Goal: Task Accomplishment & Management: Use online tool/utility

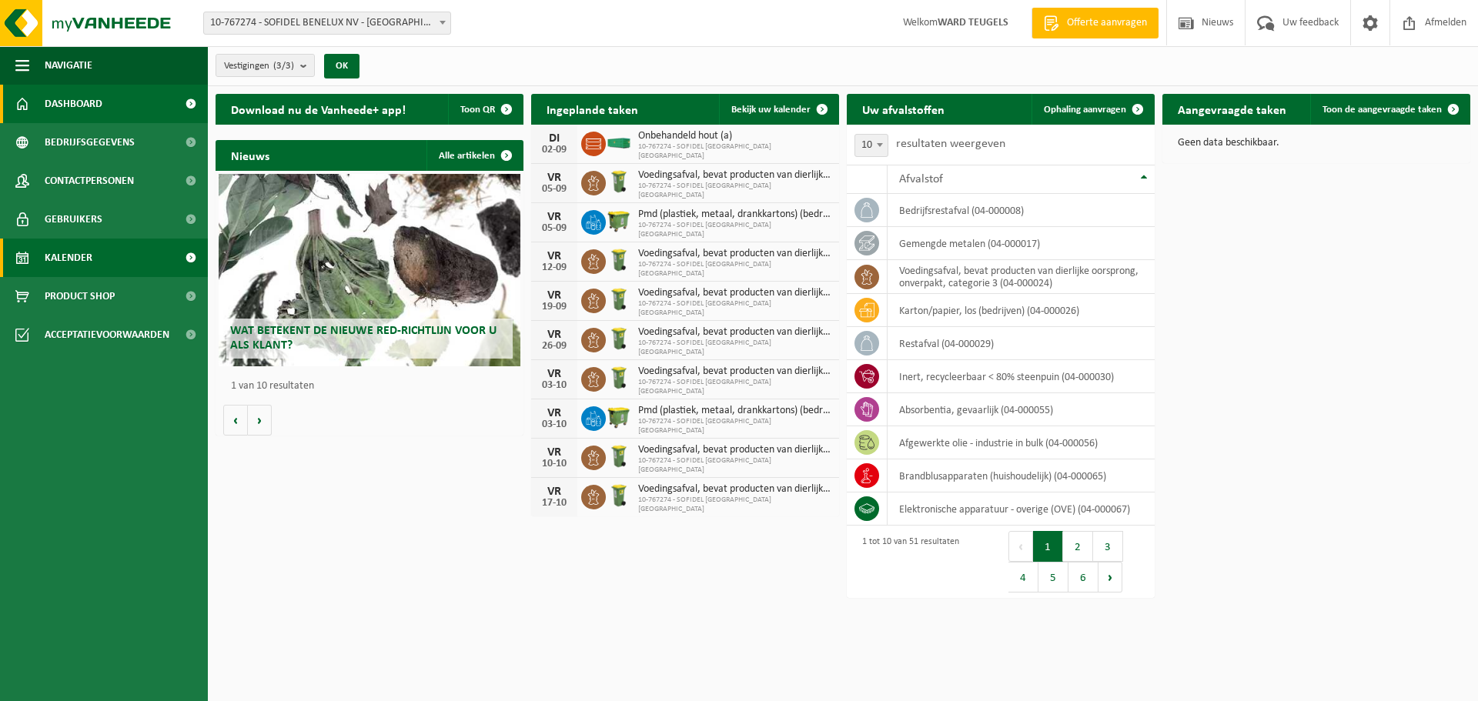
click at [94, 252] on link "Kalender" at bounding box center [104, 258] width 208 height 38
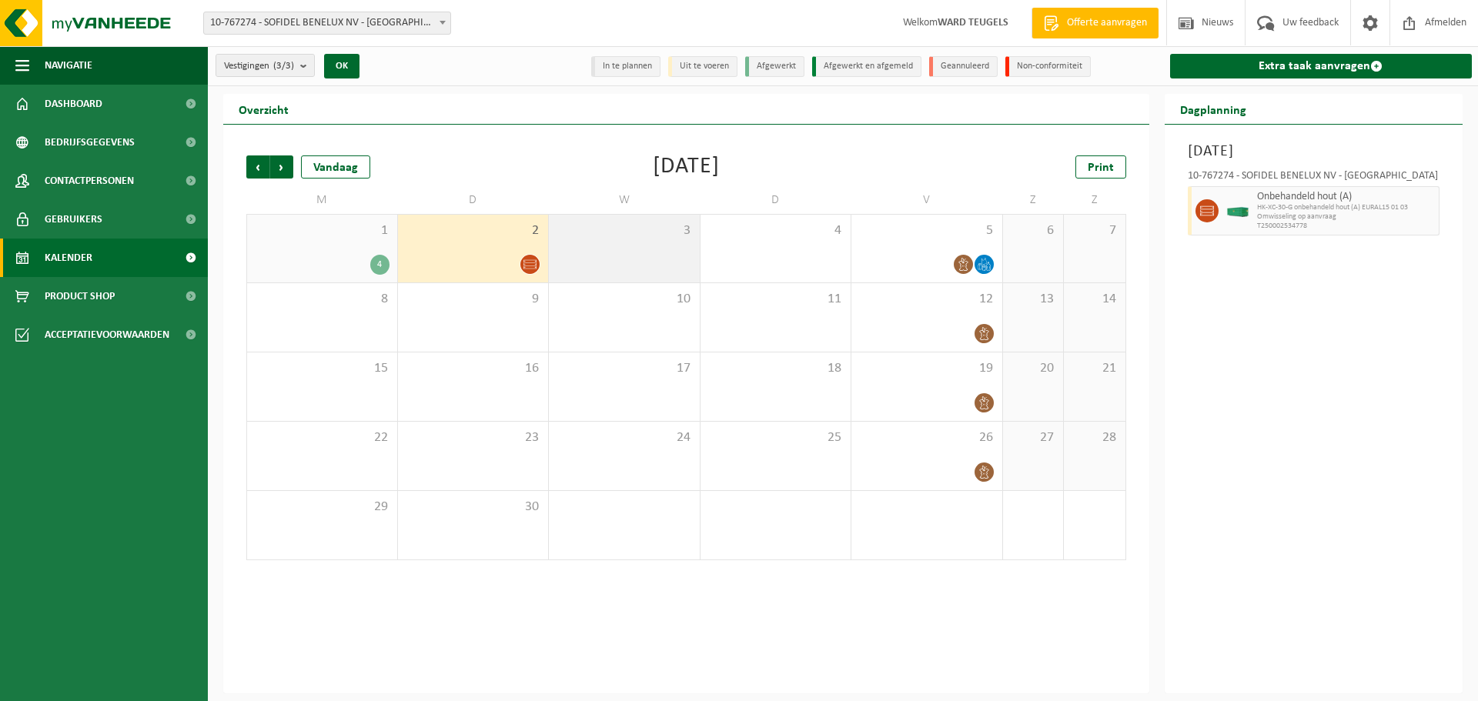
click at [613, 252] on div "3" at bounding box center [624, 249] width 151 height 68
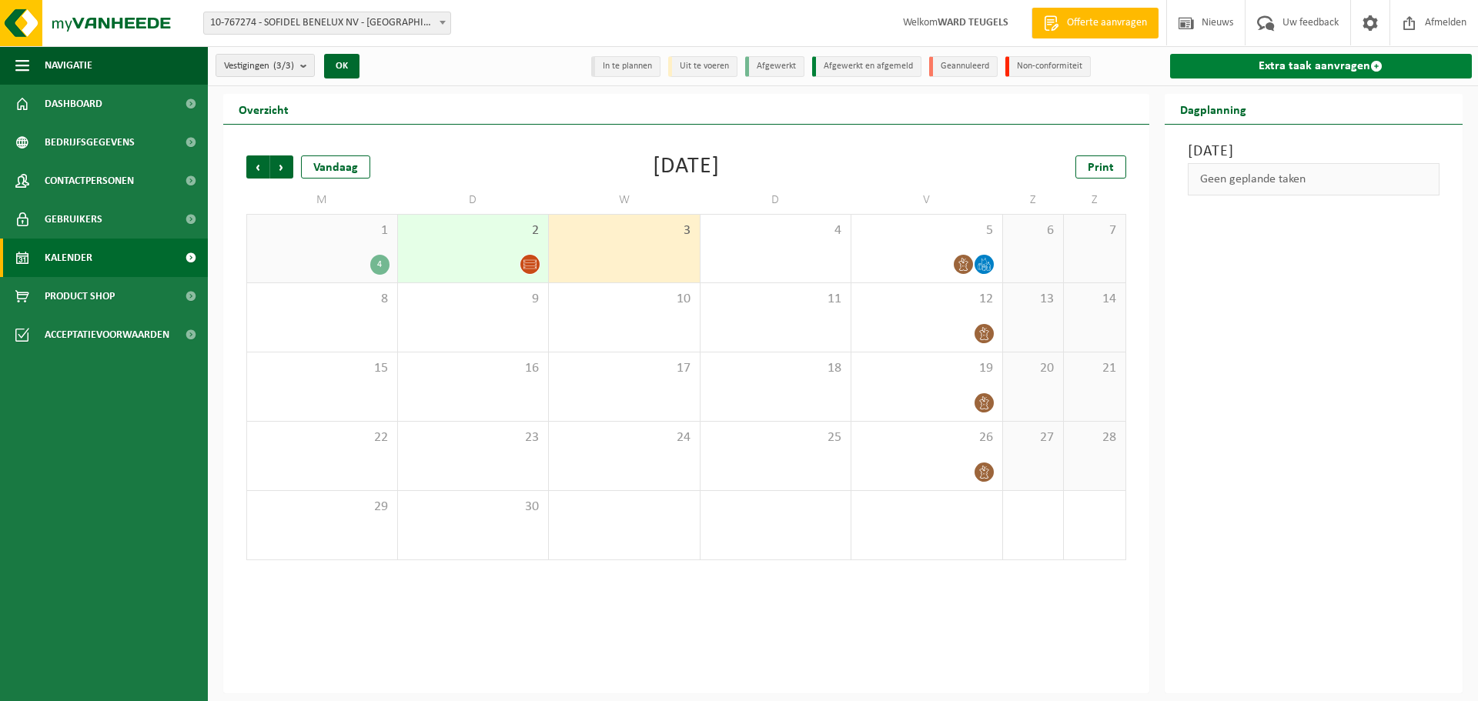
click at [1303, 59] on link "Extra taak aanvragen" at bounding box center [1321, 66] width 302 height 25
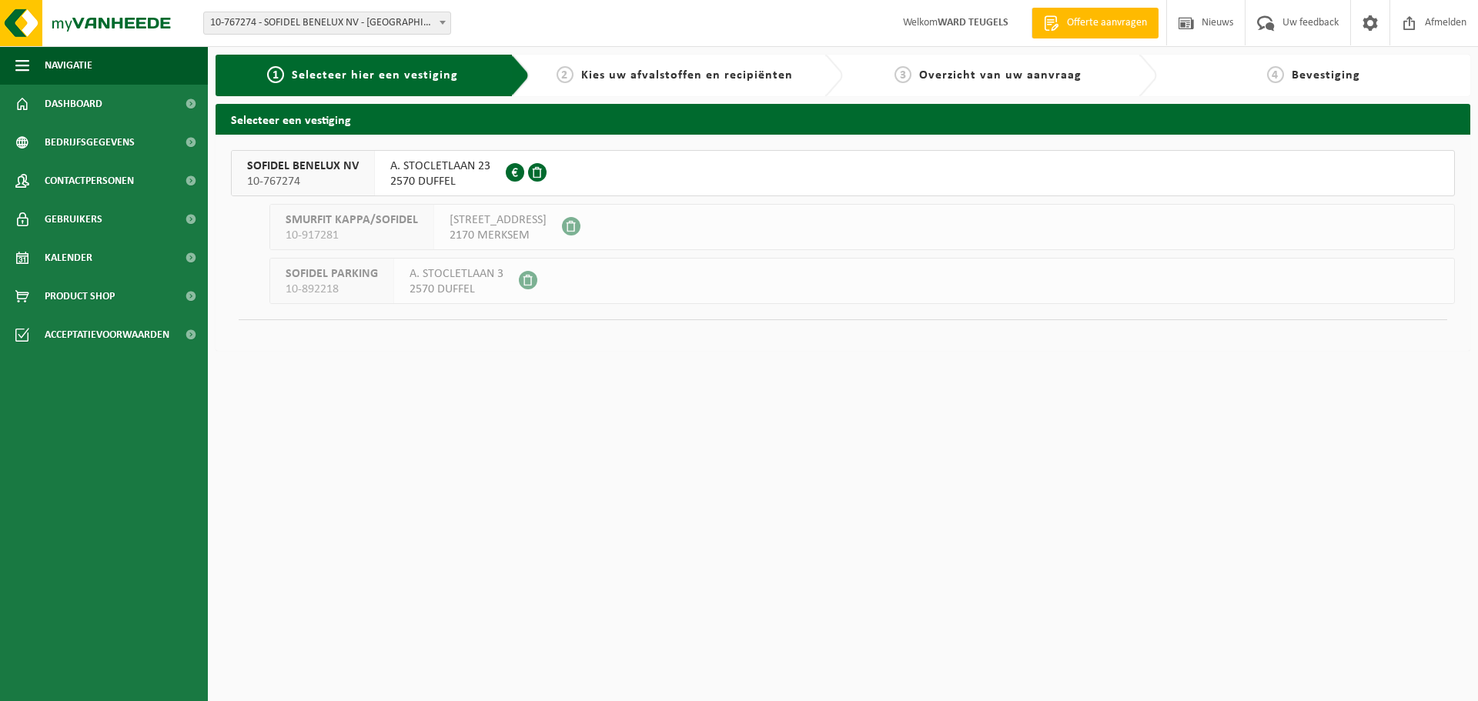
click at [318, 166] on span "SOFIDEL BENELUX NV" at bounding box center [303, 166] width 112 height 15
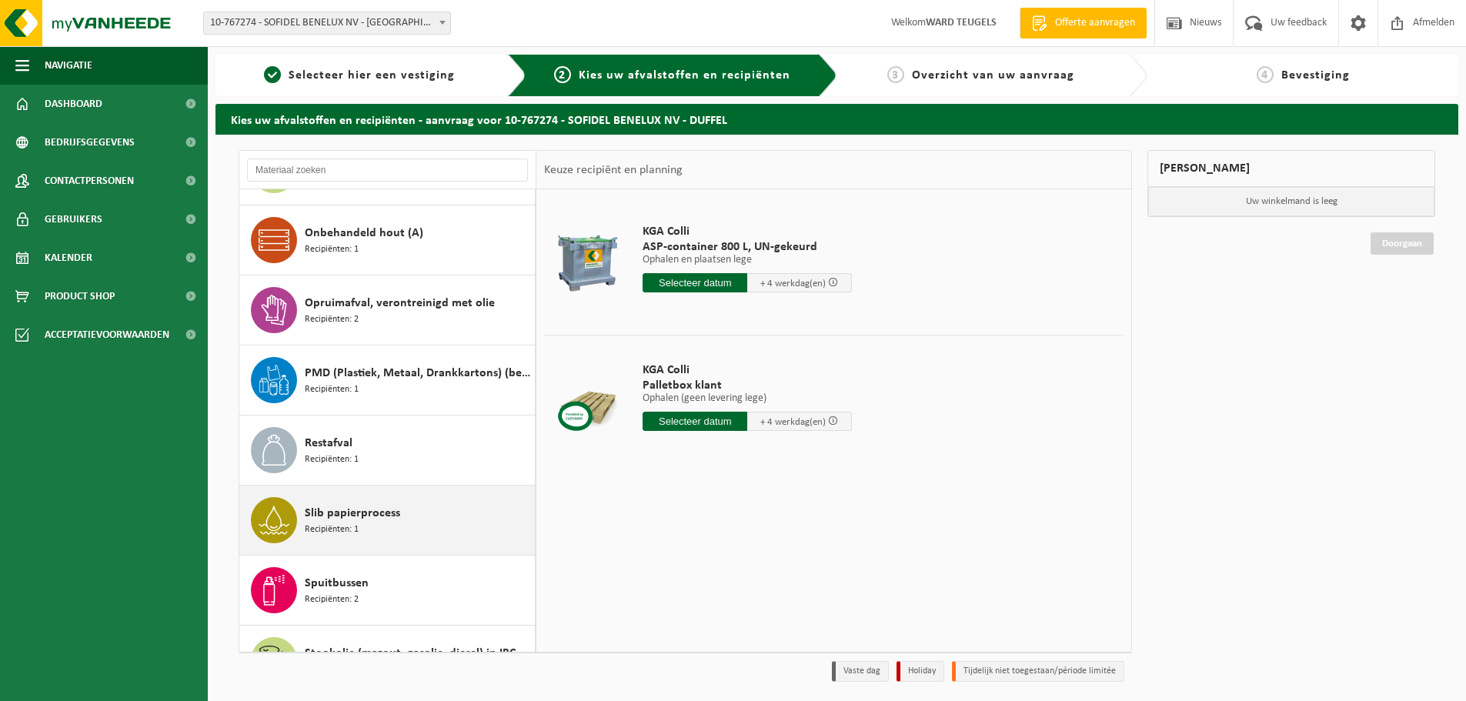
click at [370, 519] on span "Slib papierprocess" at bounding box center [352, 513] width 95 height 18
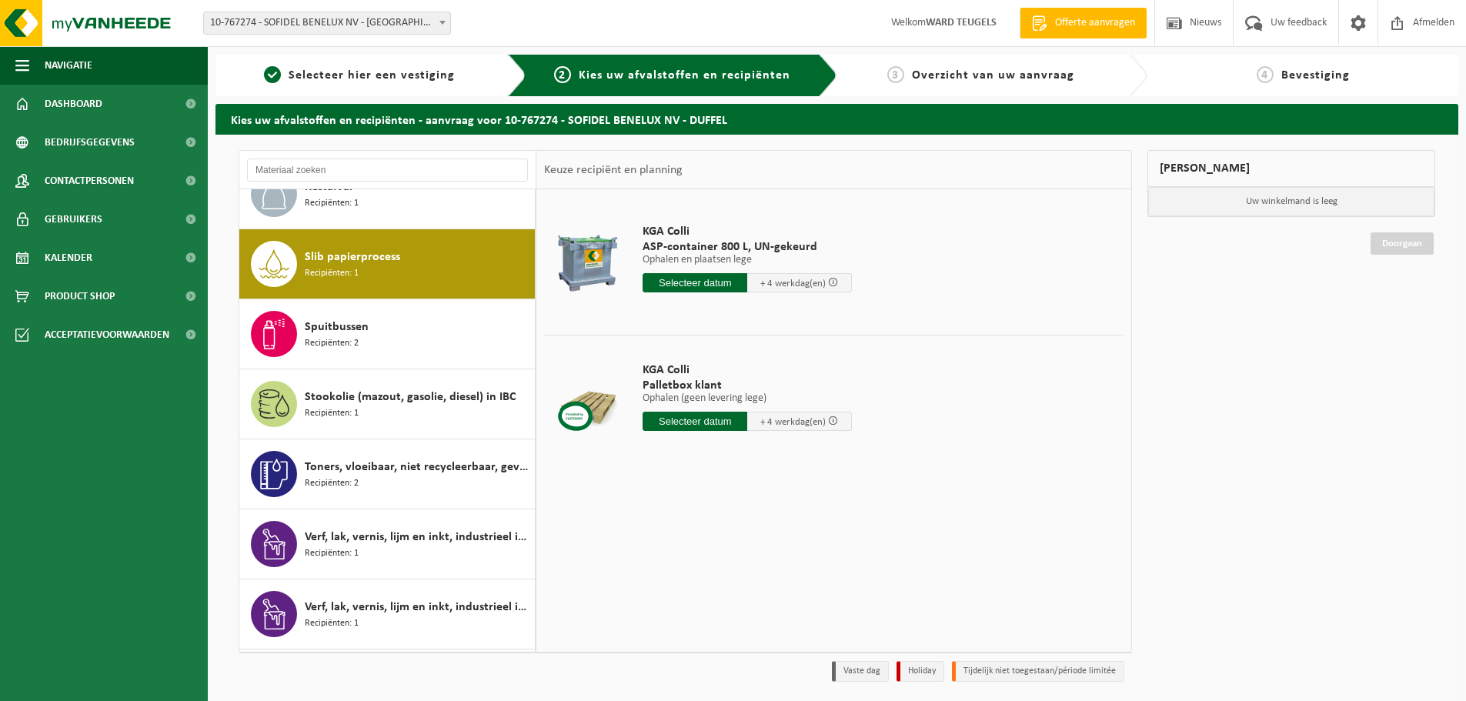
scroll to position [2451, 0]
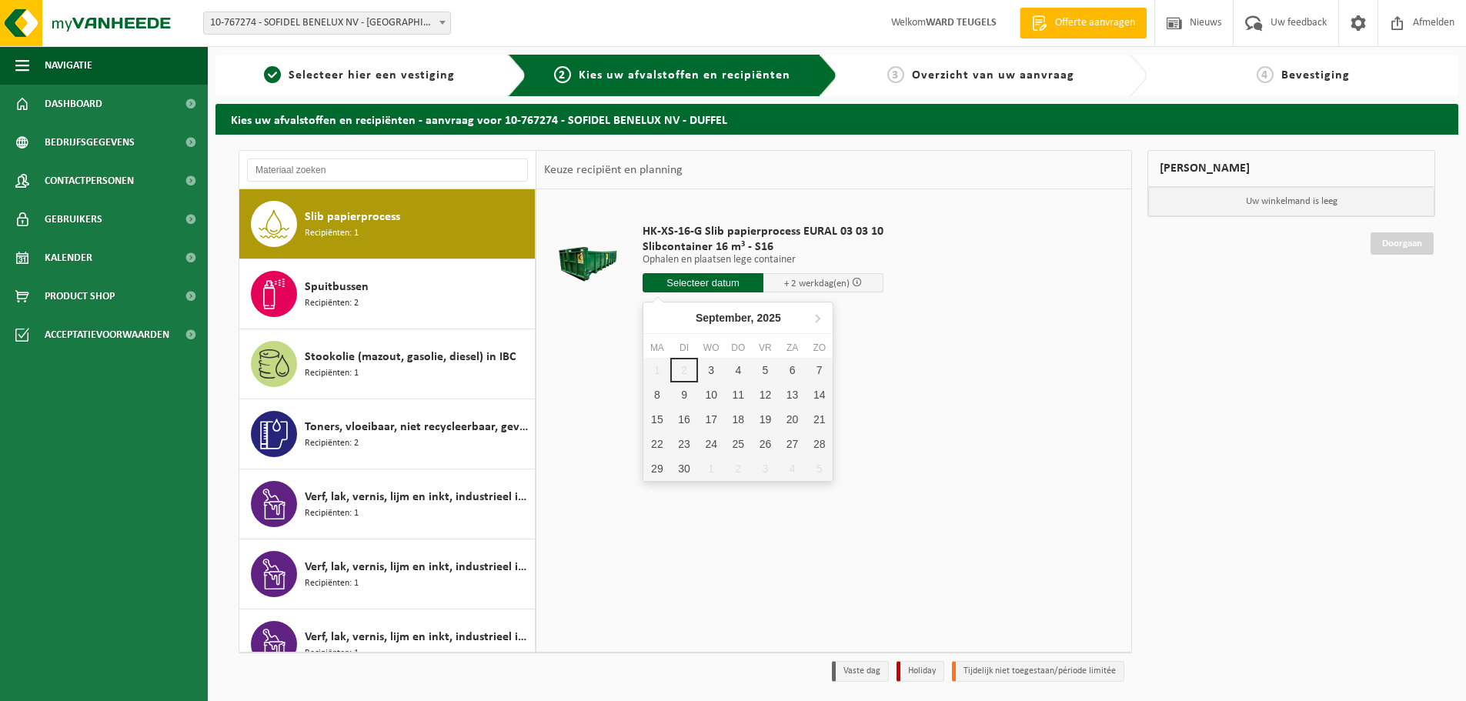
click at [682, 281] on input "text" at bounding box center [703, 282] width 121 height 19
click at [708, 372] on div "3" at bounding box center [711, 370] width 27 height 25
type input "Van 2025-09-03"
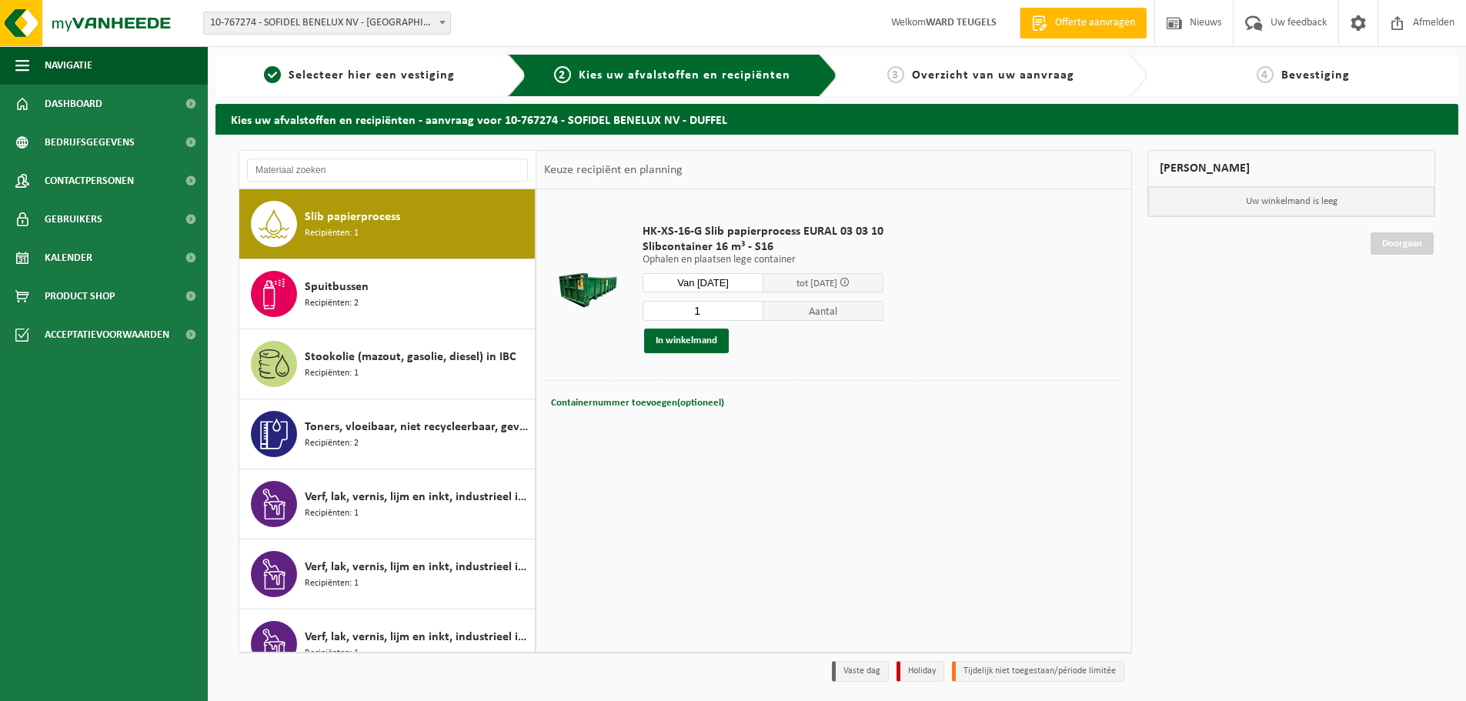
drag, startPoint x: 714, startPoint y: 301, endPoint x: 659, endPoint y: 306, distance: 55.7
click at [659, 306] on input "1" at bounding box center [703, 311] width 121 height 20
type input "2"
click at [693, 342] on button "In winkelmand" at bounding box center [686, 341] width 85 height 25
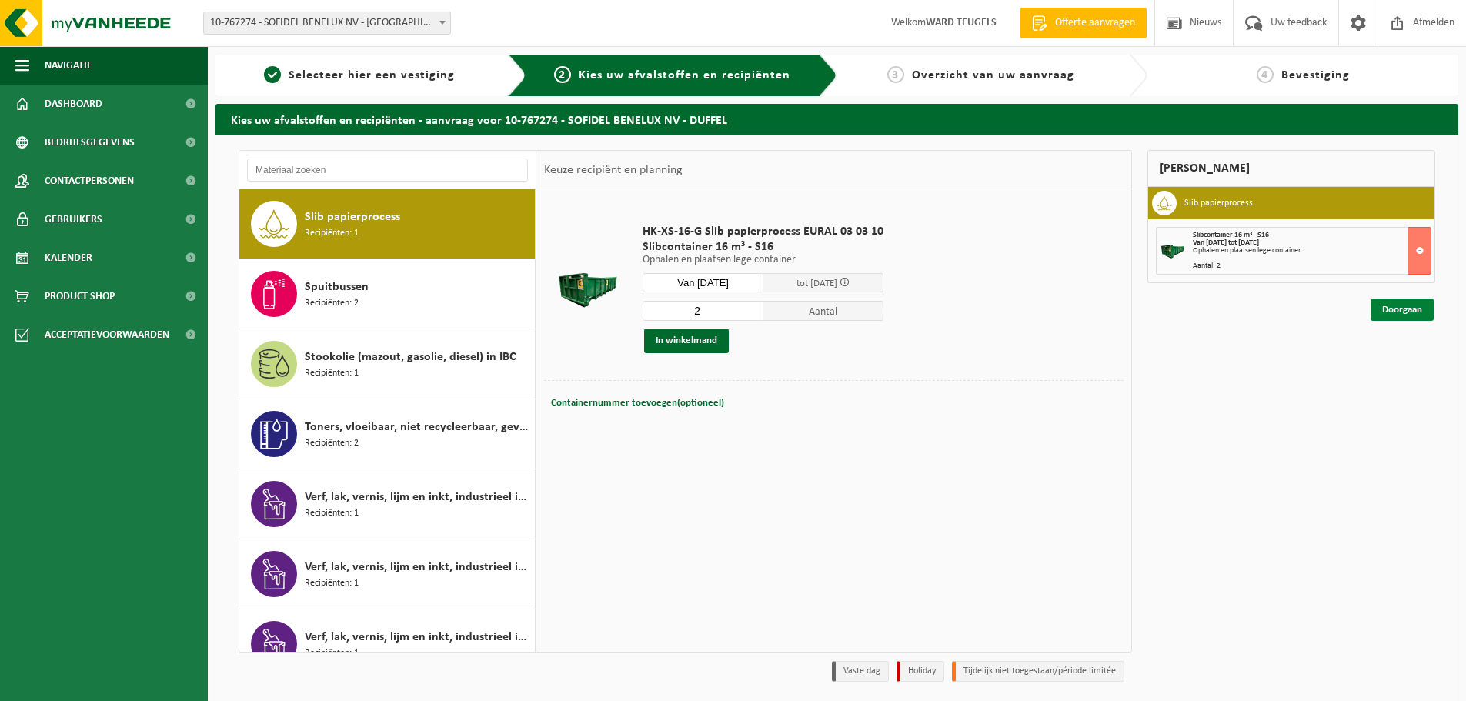
click at [1408, 305] on link "Doorgaan" at bounding box center [1402, 310] width 63 height 22
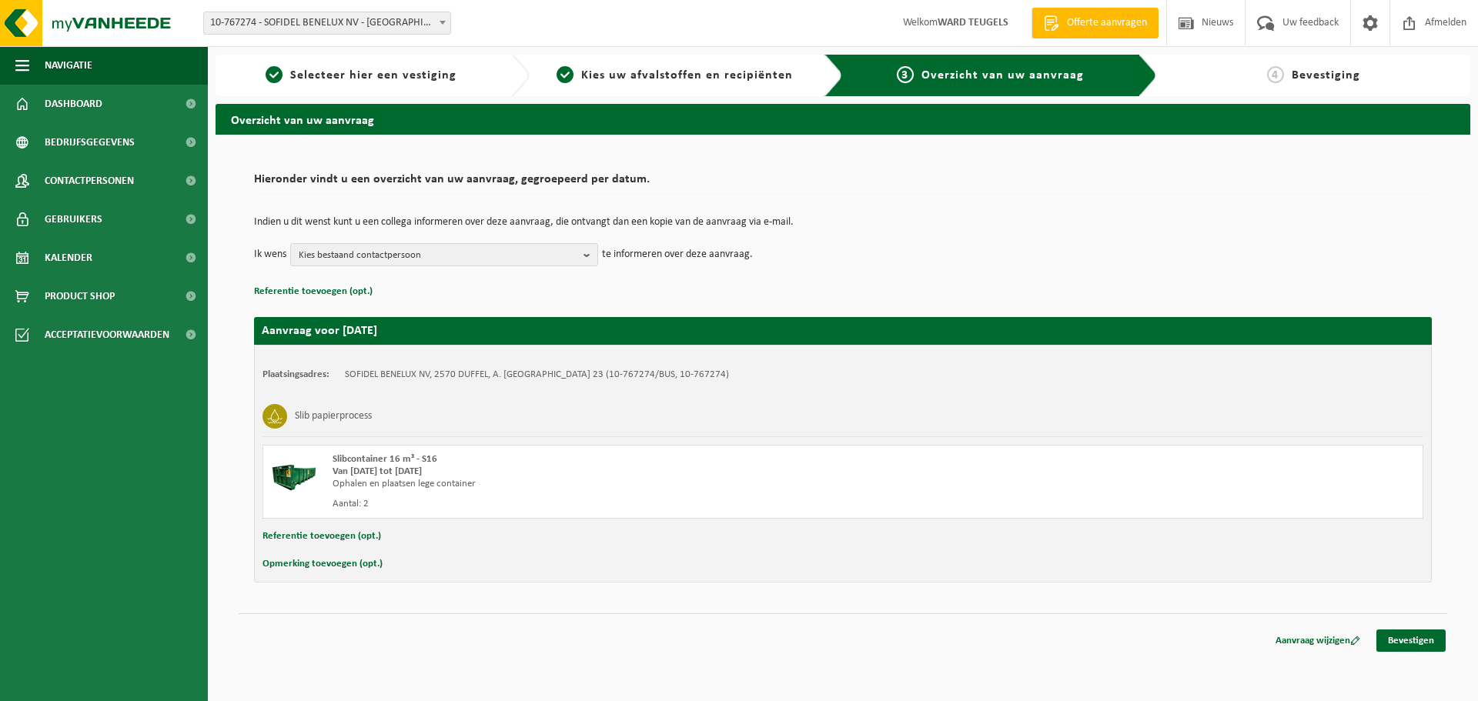
click at [326, 563] on button "Opmerking toevoegen (opt.)" at bounding box center [322, 564] width 120 height 20
click at [349, 569] on input "text" at bounding box center [873, 565] width 1070 height 23
type input "Graag eerste werk aub?"
click at [1413, 638] on link "Bevestigen" at bounding box center [1410, 644] width 69 height 22
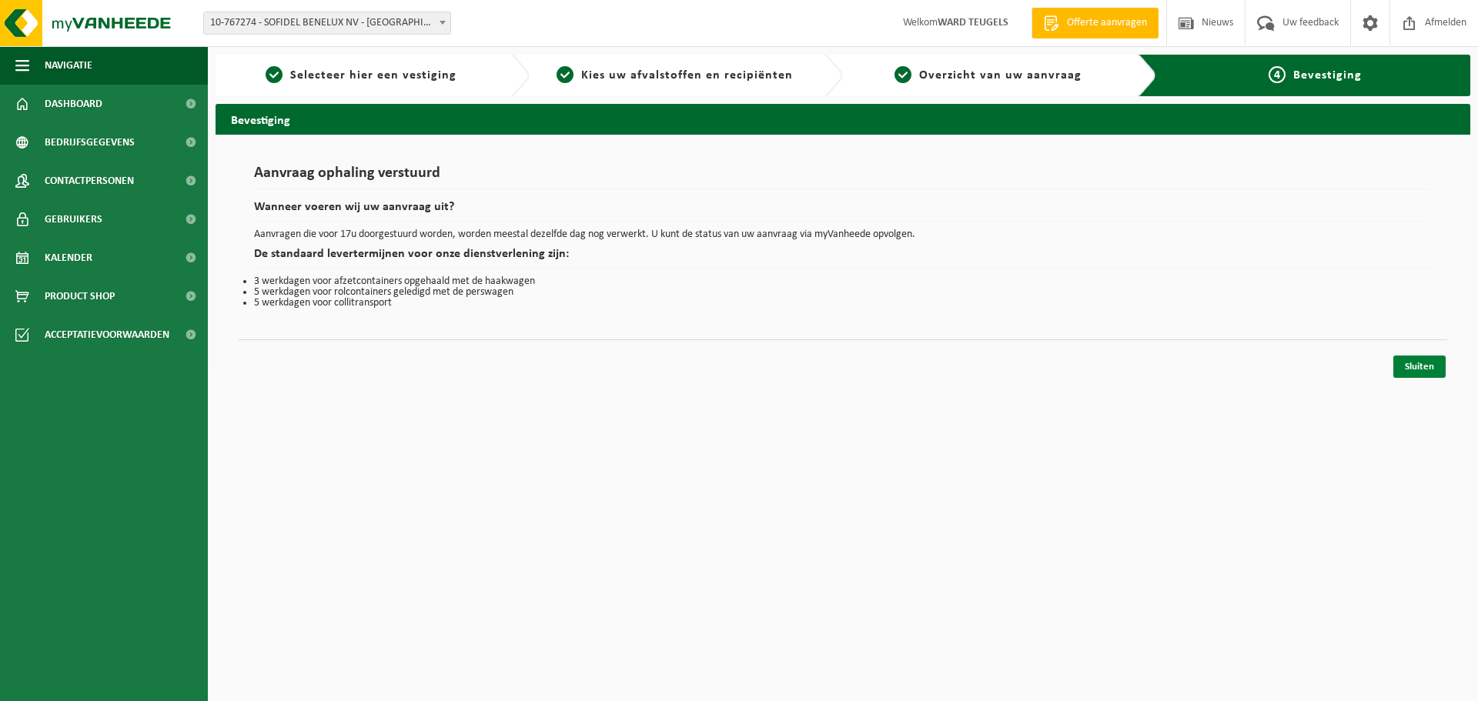
click at [1427, 366] on link "Sluiten" at bounding box center [1419, 367] width 52 height 22
